Goal: Task Accomplishment & Management: Manage account settings

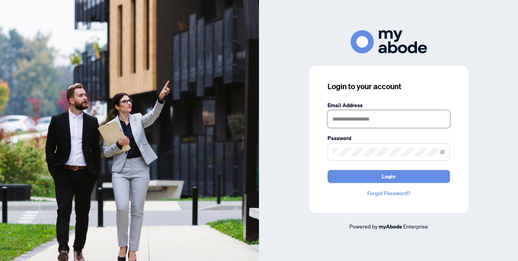
click at [376, 114] on input "text" at bounding box center [388, 119] width 122 height 18
type input "**********"
click at [353, 148] on span at bounding box center [388, 152] width 122 height 18
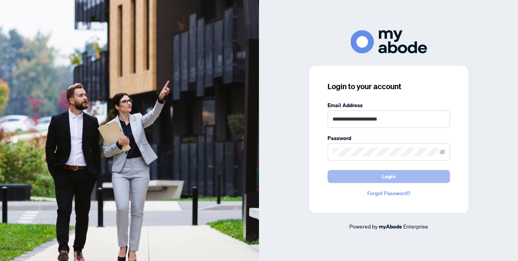
click at [361, 175] on button "Login" at bounding box center [388, 176] width 122 height 13
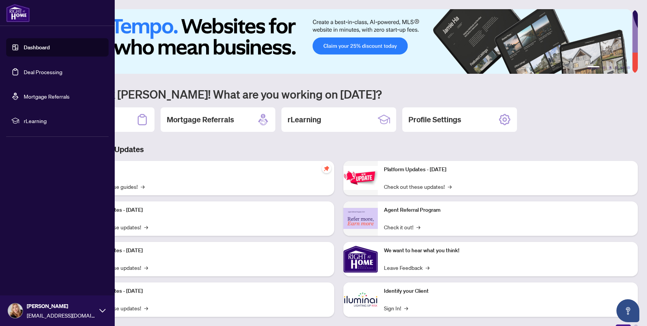
click at [27, 72] on link "Deal Processing" at bounding box center [43, 71] width 39 height 7
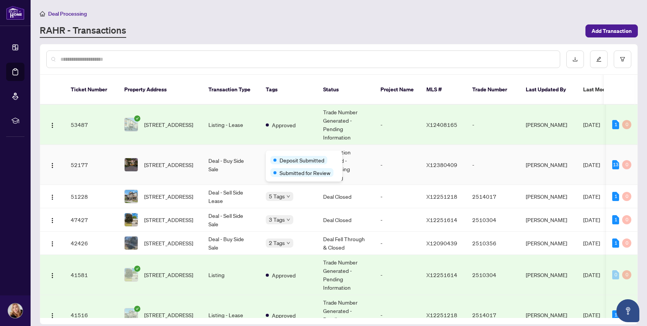
click at [279, 156] on div "Deposit Submitted" at bounding box center [298, 160] width 57 height 8
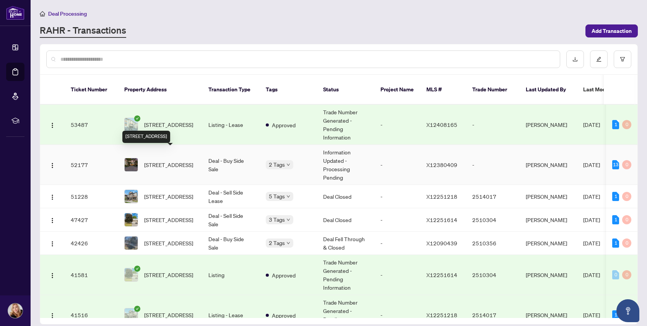
click at [169, 161] on span "201-6470 Bilberry Dr, Ottawa, Ontario K1C 4P1, Canada" at bounding box center [168, 165] width 49 height 8
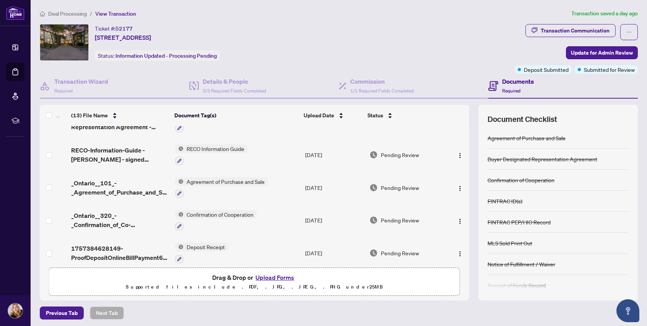
scroll to position [287, 0]
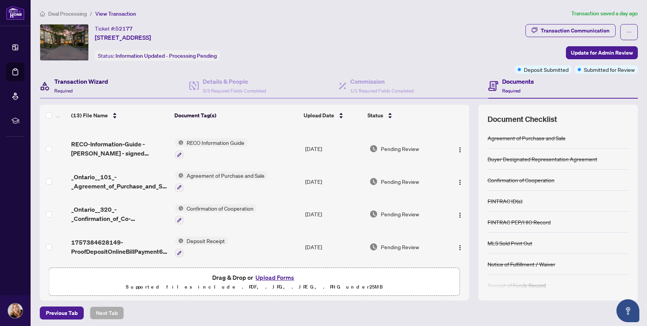
click at [85, 78] on h4 "Transaction Wizard" at bounding box center [81, 81] width 54 height 9
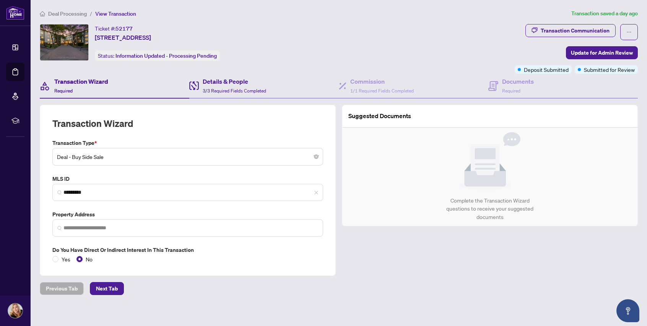
type input "**********"
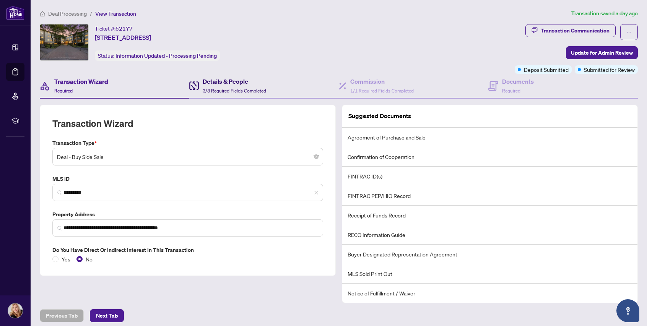
click at [208, 83] on h4 "Details & People" at bounding box center [234, 81] width 63 height 9
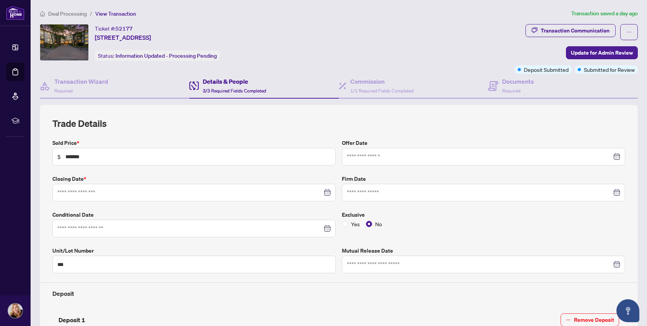
type input "**********"
click at [360, 85] on h4 "Commission" at bounding box center [381, 81] width 63 height 9
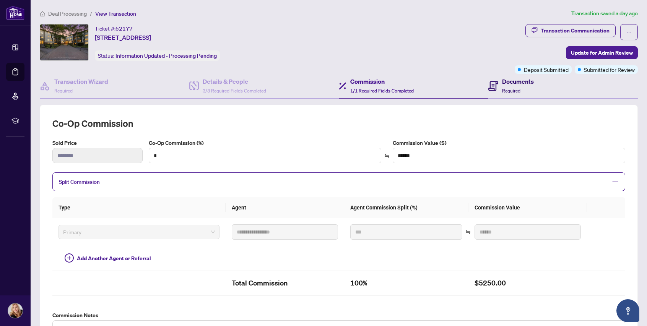
click at [522, 89] on div "Documents Required" at bounding box center [518, 86] width 32 height 18
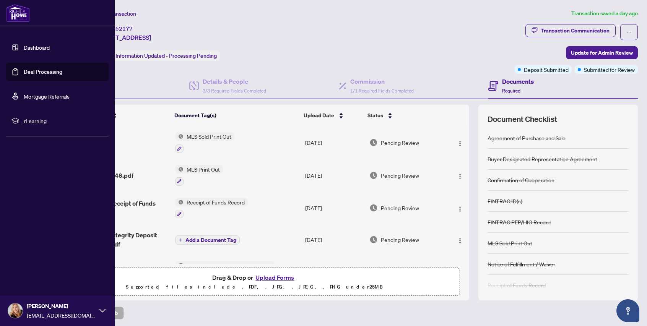
click at [51, 70] on link "Deal Processing" at bounding box center [43, 71] width 39 height 7
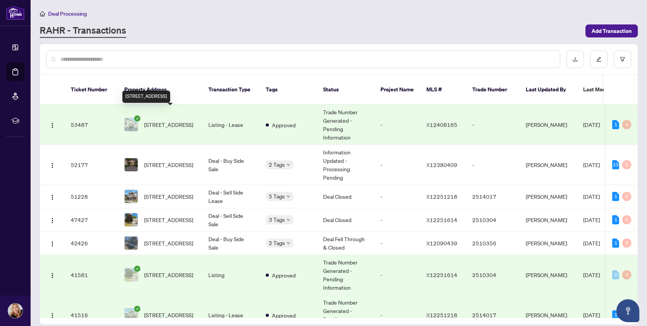
click at [176, 120] on span "1328 CREEKWAY Private, Ottawa, Ontario K2T 0P6, Canada" at bounding box center [168, 124] width 49 height 8
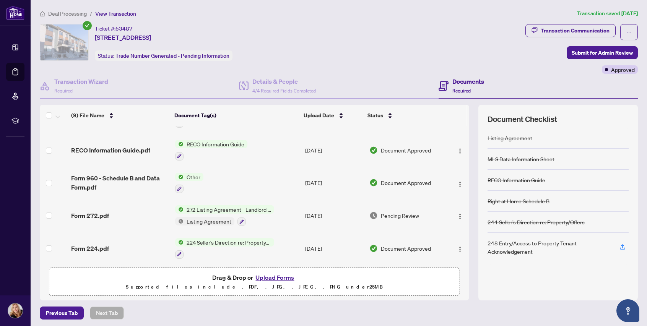
scroll to position [38, 0]
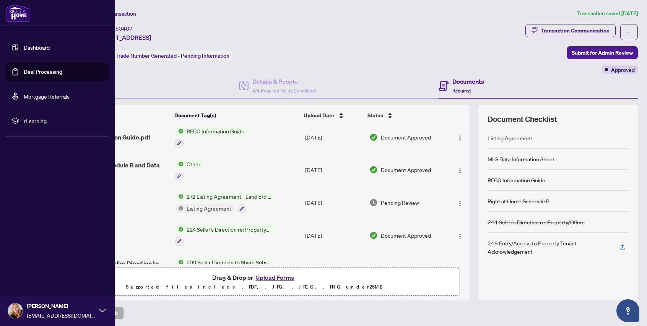
click at [42, 45] on link "Dashboard" at bounding box center [37, 47] width 26 height 7
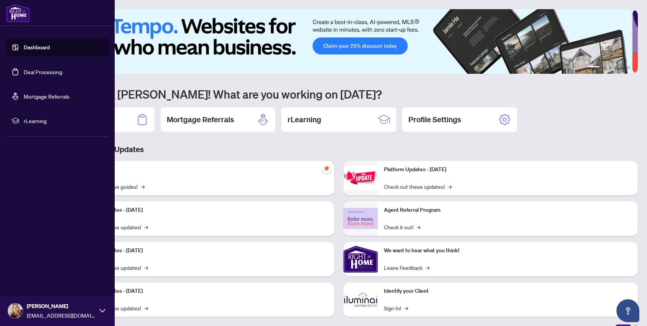
click at [39, 68] on link "Deal Processing" at bounding box center [43, 71] width 39 height 7
